Goal: Task Accomplishment & Management: Manage account settings

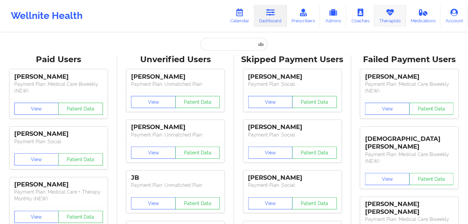
click at [387, 15] on icon at bounding box center [390, 12] width 9 height 7
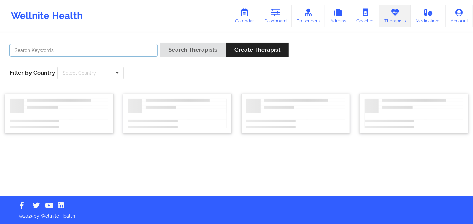
click at [124, 51] on input "text" at bounding box center [83, 50] width 148 height 13
paste input "[PERSON_NAME]"
type input "[PERSON_NAME]"
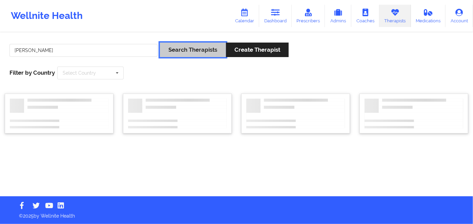
click at [173, 44] on button "Search Therapists" at bounding box center [193, 50] width 66 height 15
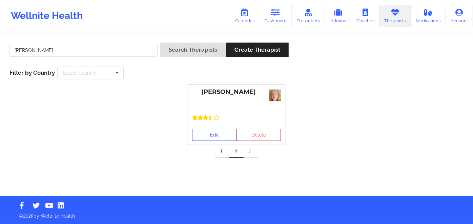
click at [208, 134] on link "Edit" at bounding box center [214, 135] width 45 height 12
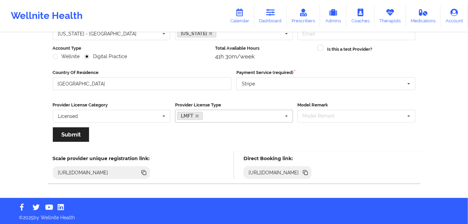
scroll to position [79, 0]
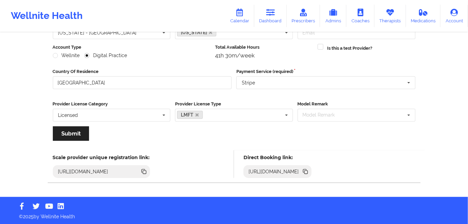
click at [308, 173] on icon at bounding box center [305, 172] width 3 height 3
click at [308, 172] on icon at bounding box center [305, 172] width 3 height 3
